Goal: Task Accomplishment & Management: Manage account settings

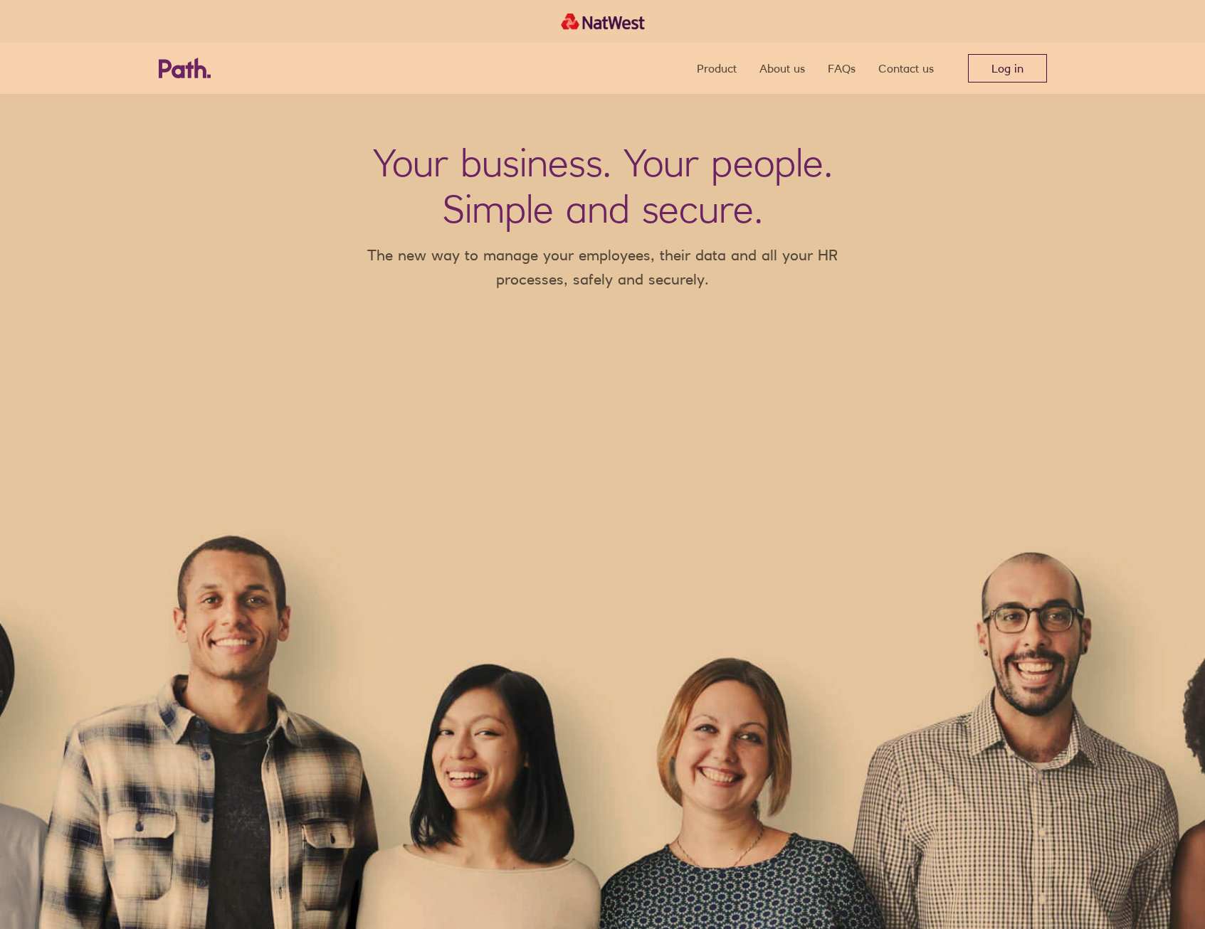
click at [1043, 55] on link "Log in" at bounding box center [1007, 68] width 79 height 28
click at [981, 65] on link "Log in" at bounding box center [1007, 68] width 79 height 28
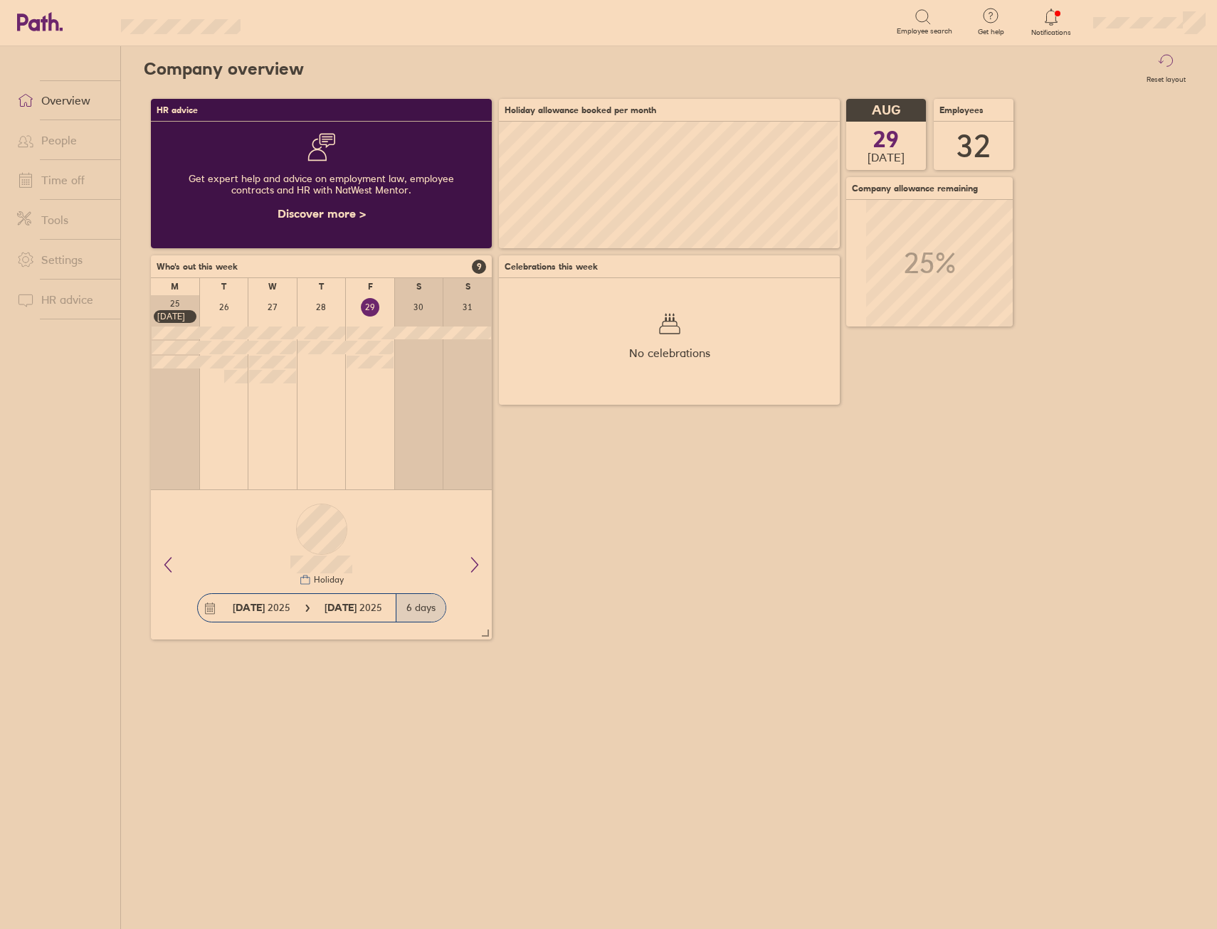
scroll to position [127, 341]
click at [56, 151] on link "People" at bounding box center [63, 140] width 115 height 28
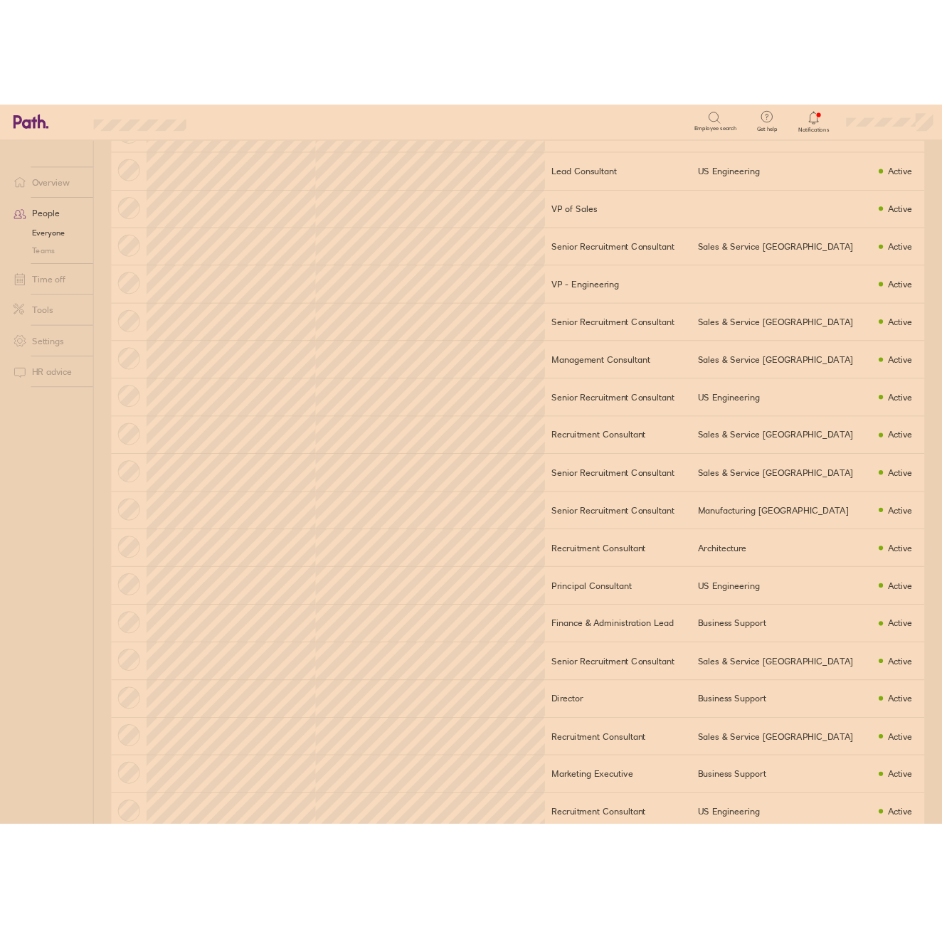
scroll to position [427, 0]
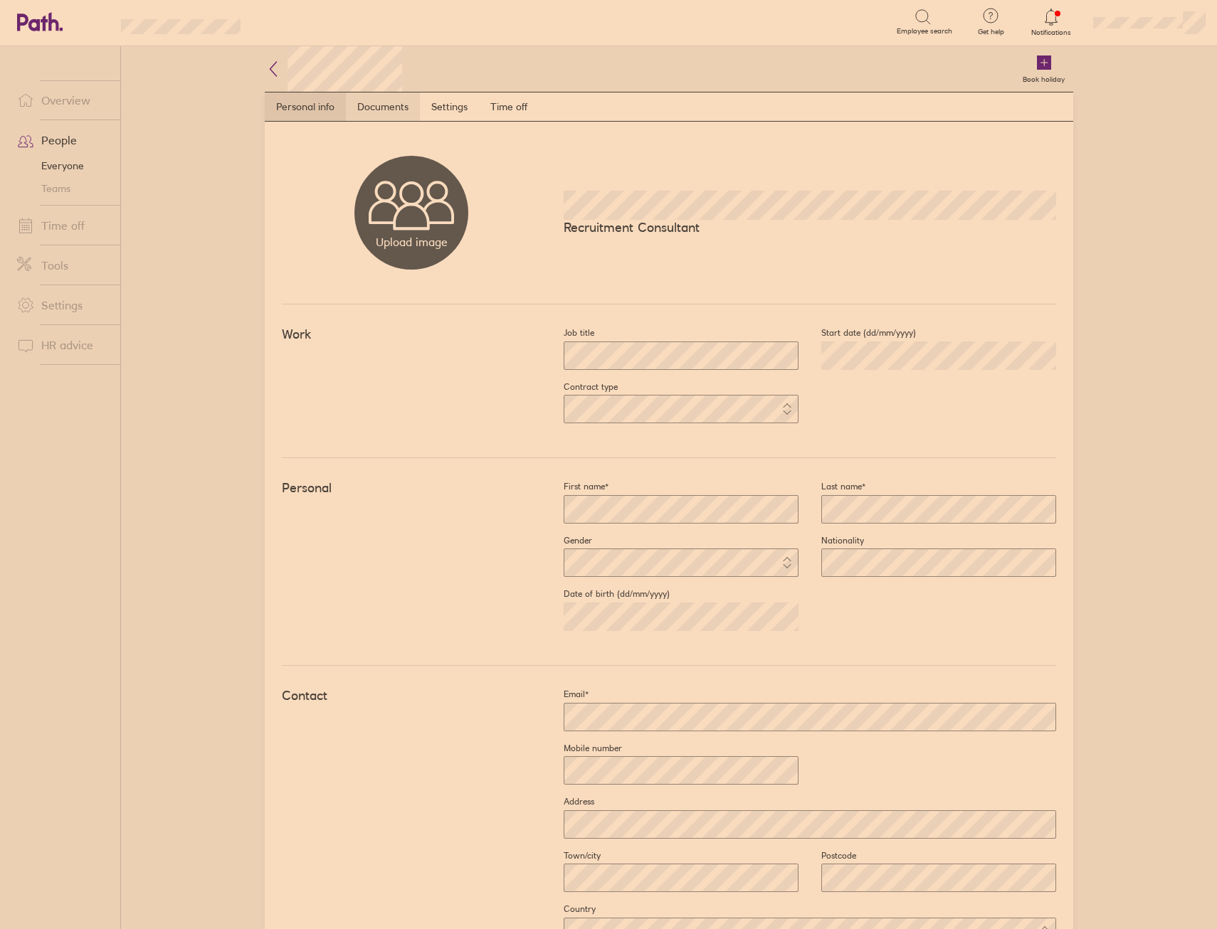
click at [411, 97] on link "Documents" at bounding box center [383, 107] width 74 height 28
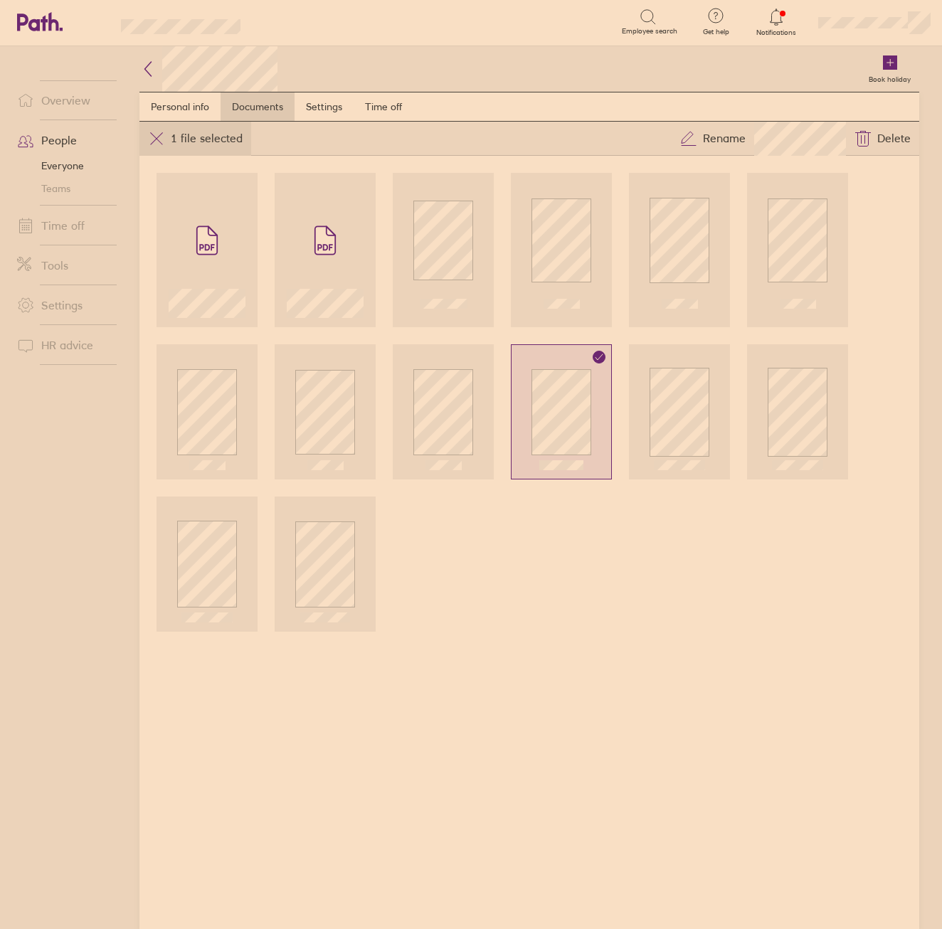
click at [161, 127] on button "1 file selected" at bounding box center [195, 139] width 112 height 34
click at [144, 65] on icon at bounding box center [147, 68] width 17 height 17
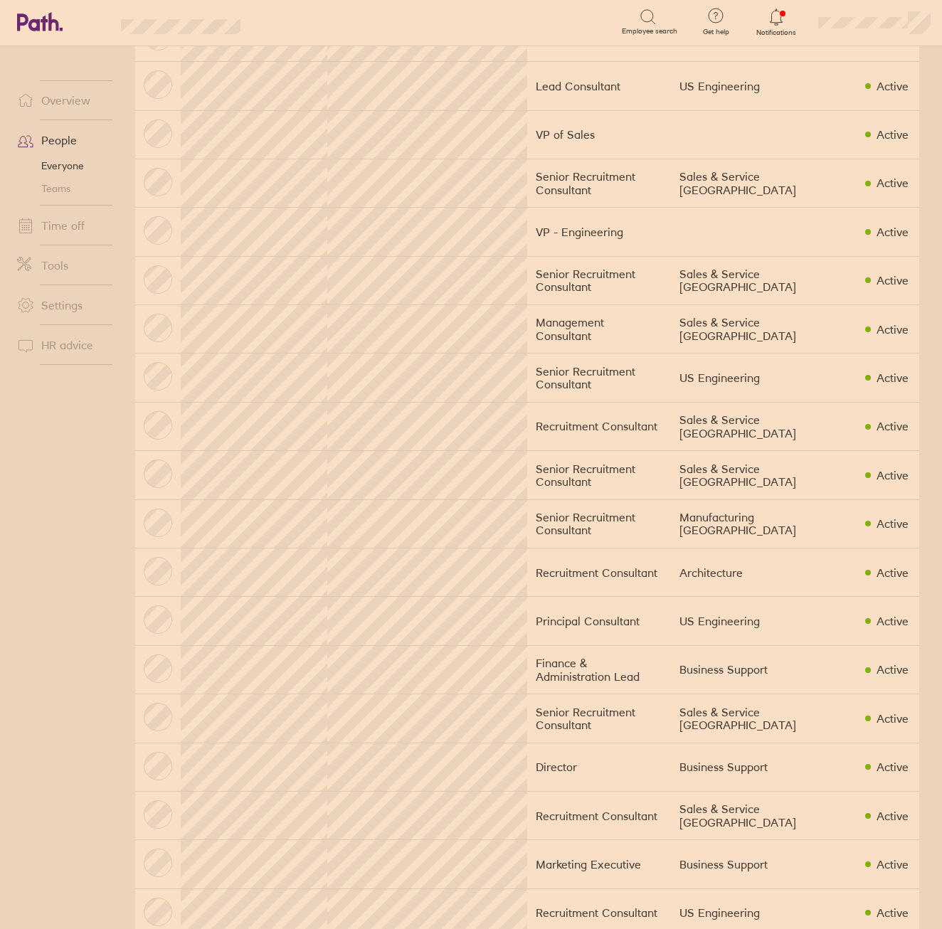
scroll to position [498, 0]
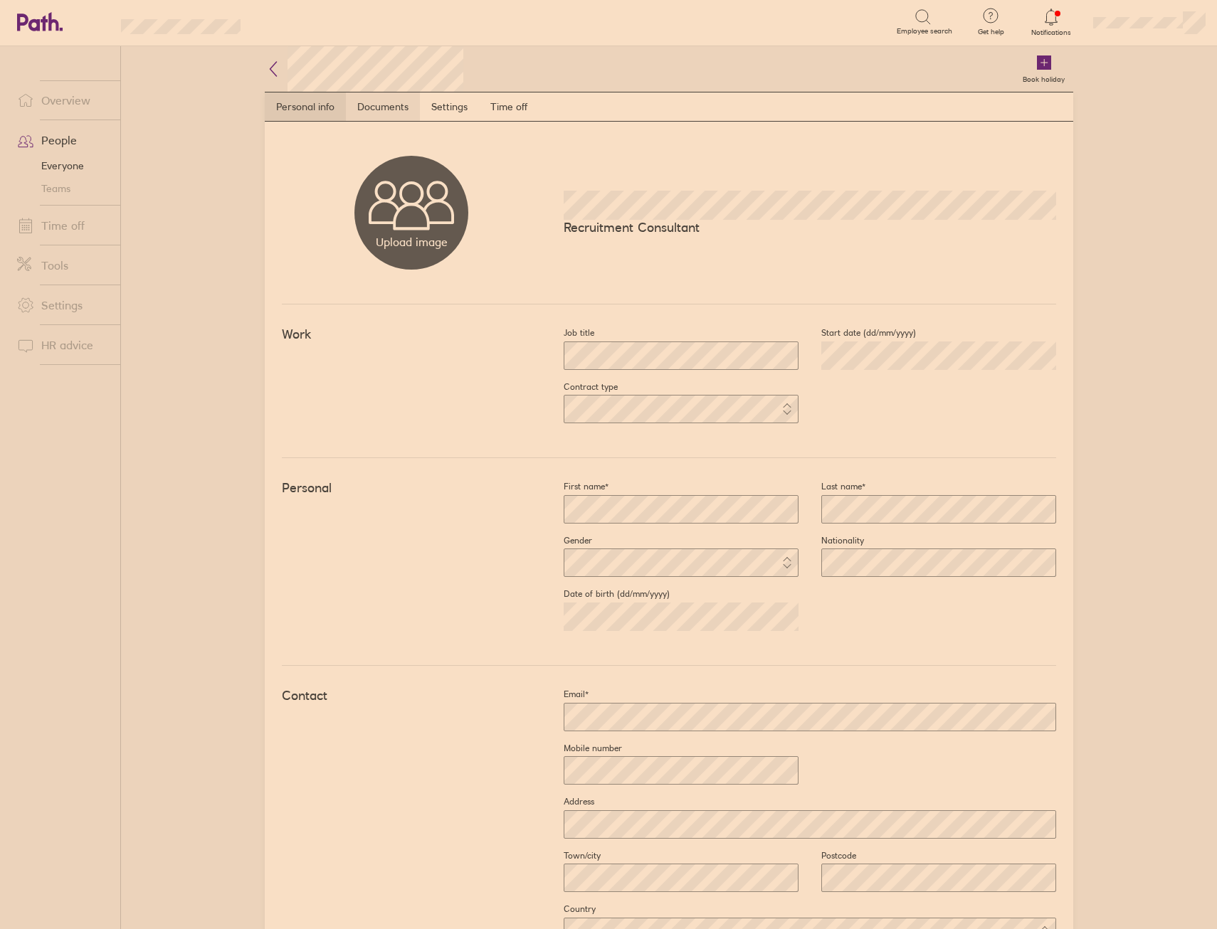
click at [381, 102] on link "Documents" at bounding box center [383, 107] width 74 height 28
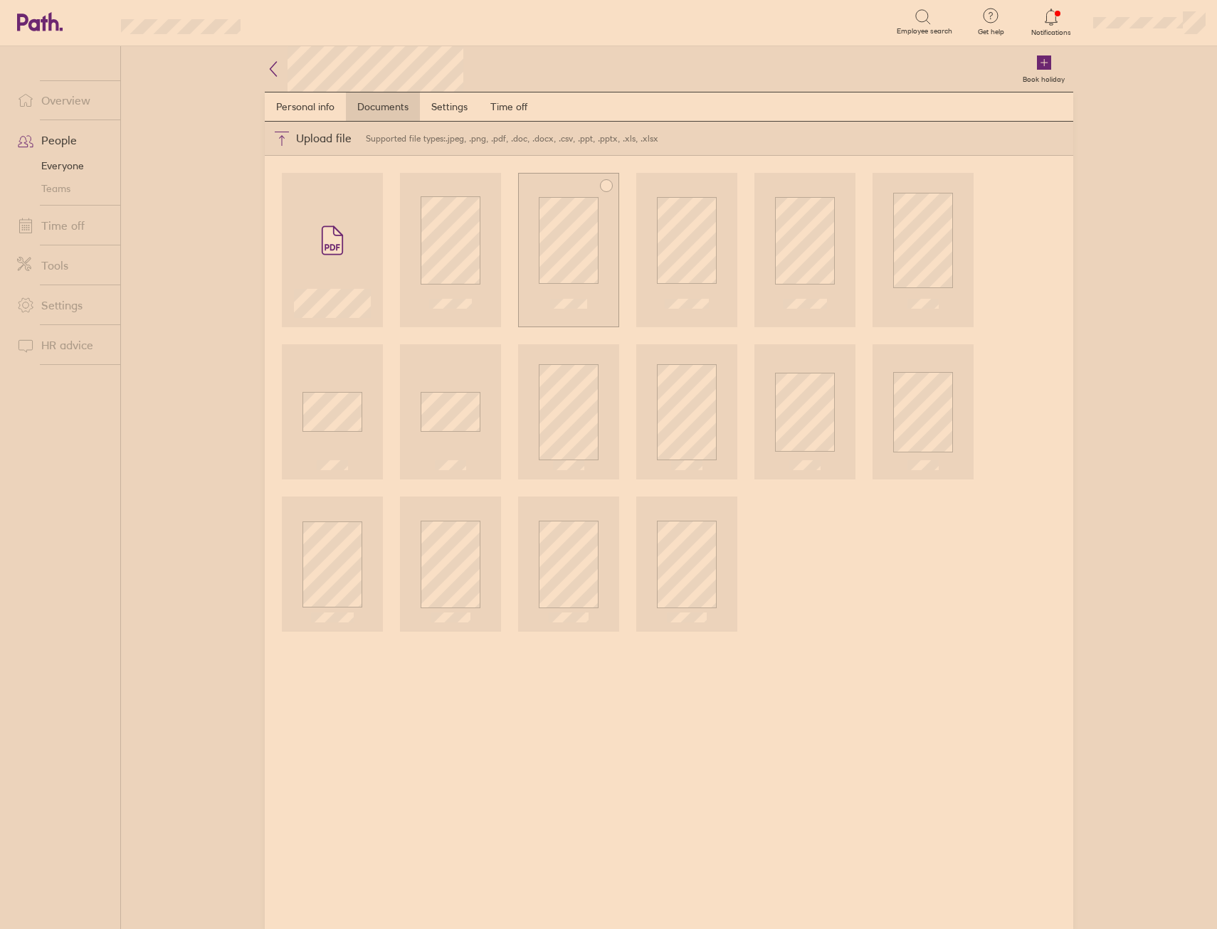
click at [550, 283] on div at bounding box center [568, 300] width 37 height 35
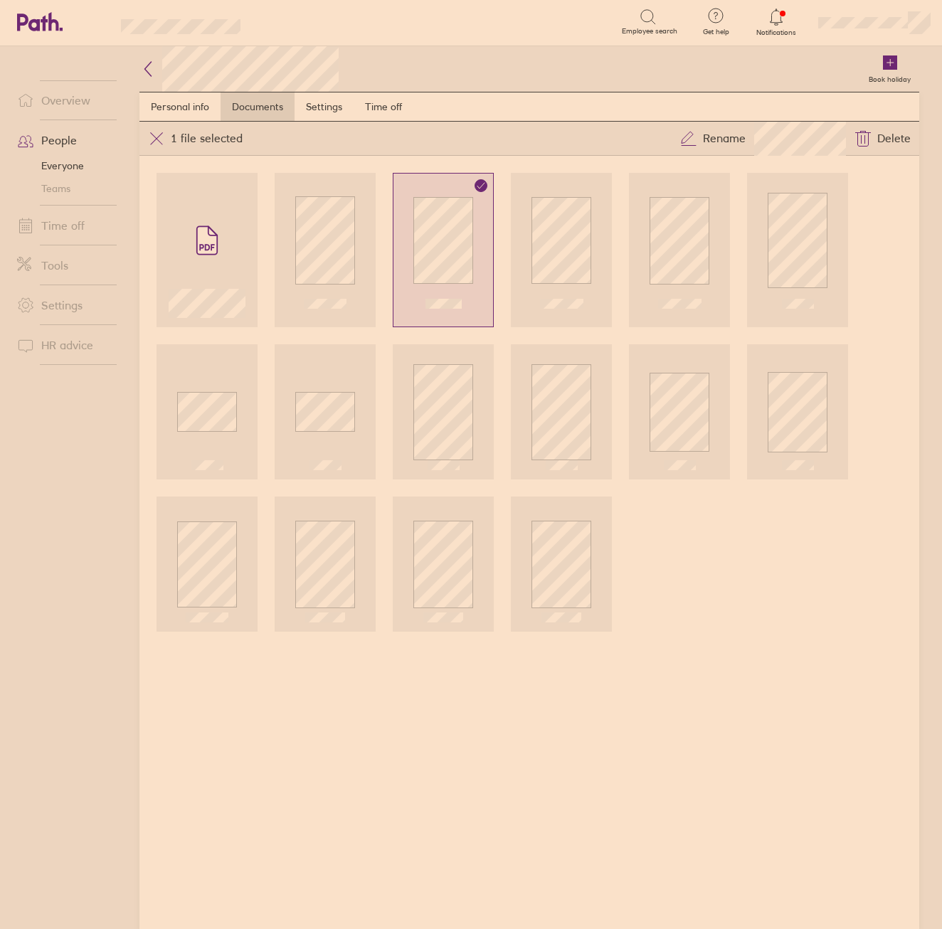
click at [147, 66] on icon at bounding box center [147, 68] width 17 height 17
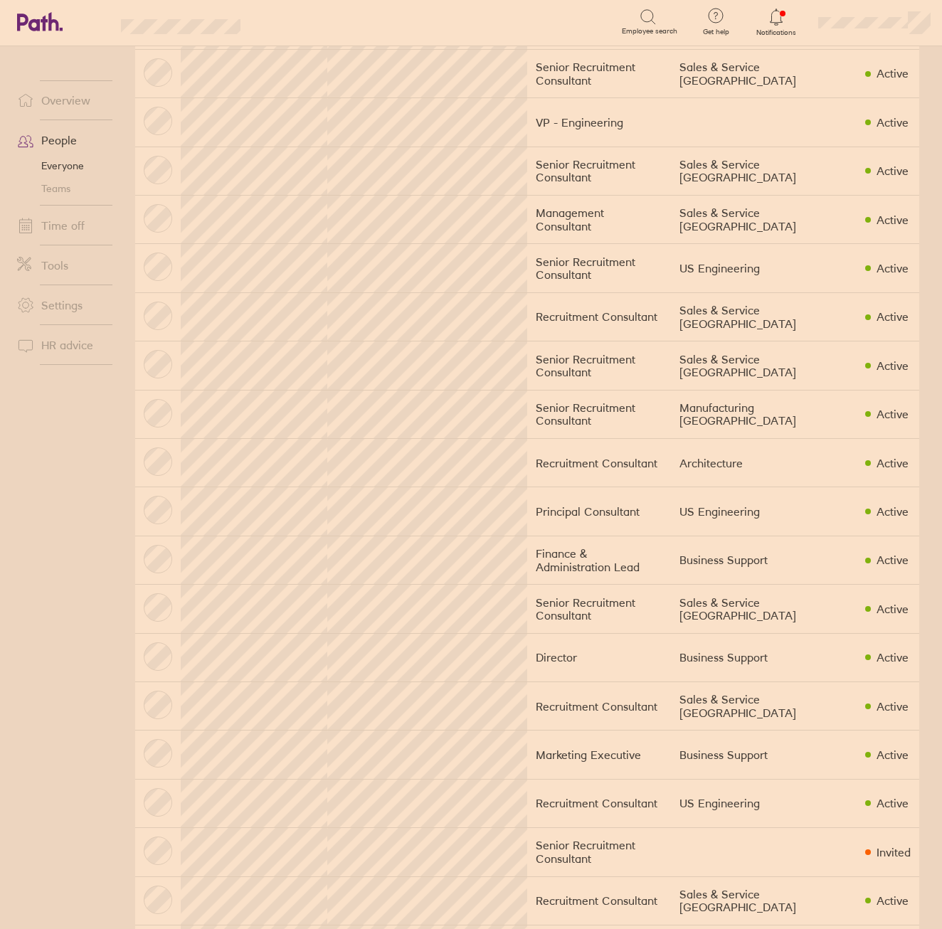
scroll to position [640, 0]
